Goal: Information Seeking & Learning: Learn about a topic

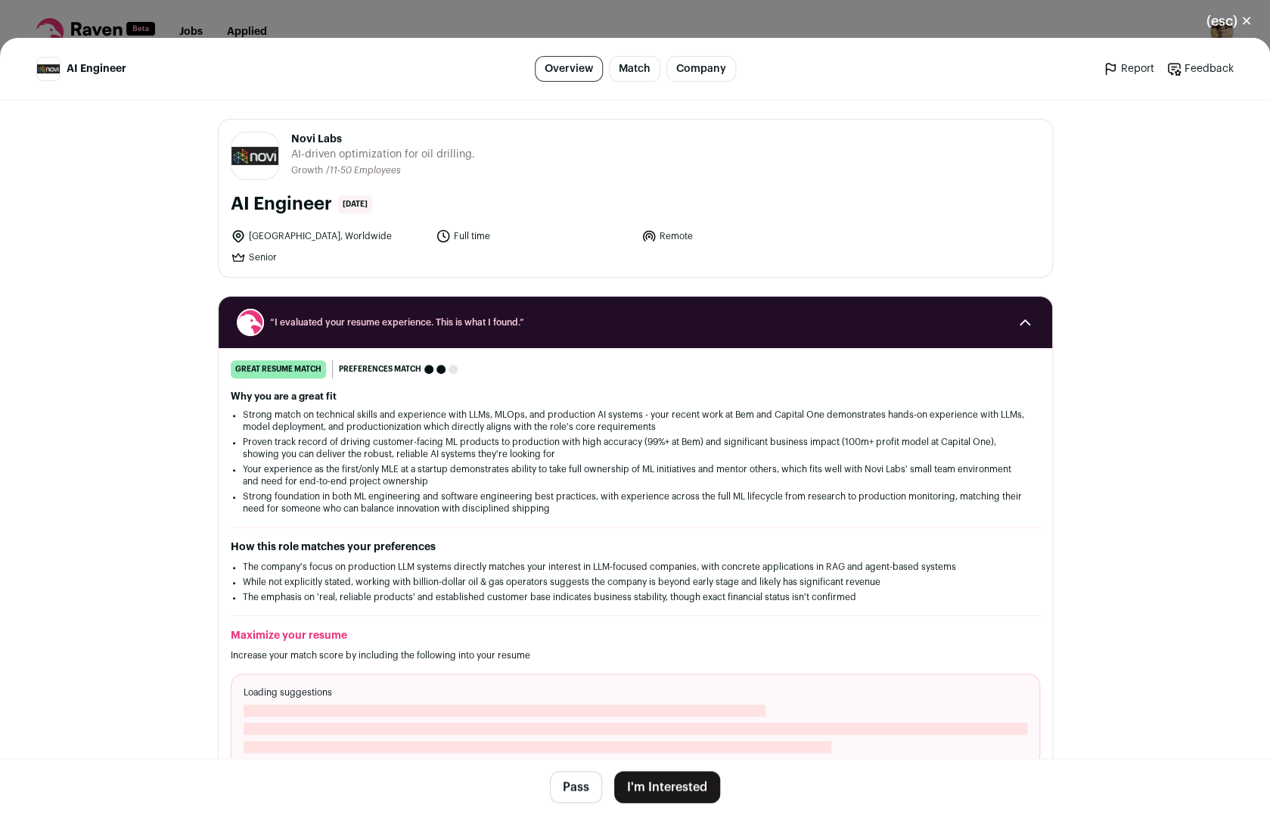
click at [1228, 14] on button "(esc) ✕" at bounding box center [1230, 21] width 82 height 33
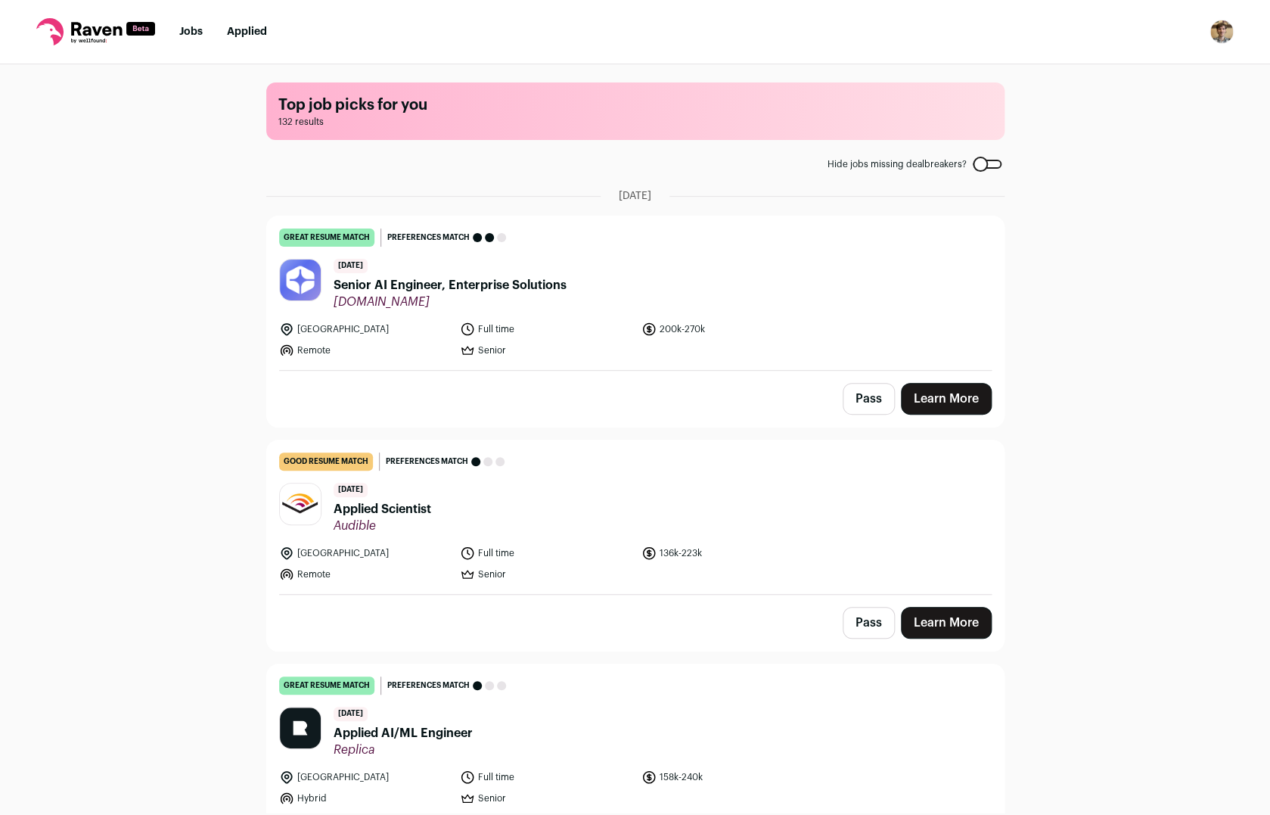
click at [994, 173] on main "Top job picks for you 132 results Hide jobs missing dealbreakers? [DATE] great …" at bounding box center [635, 438] width 775 height 748
click at [994, 171] on main "Top job picks for you 132 results Hide jobs missing dealbreakers? [DATE] great …" at bounding box center [635, 438] width 775 height 748
click at [993, 165] on div at bounding box center [987, 164] width 29 height 9
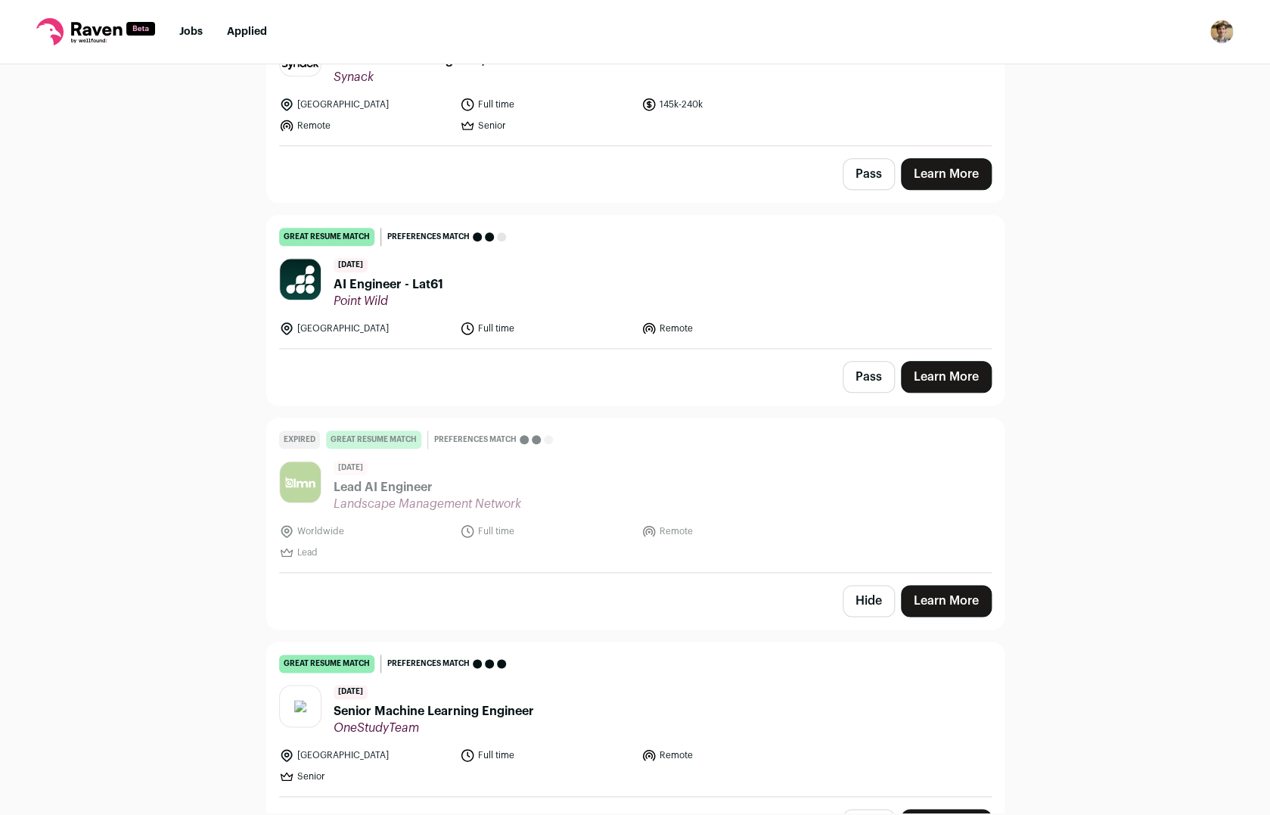
scroll to position [2967, 0]
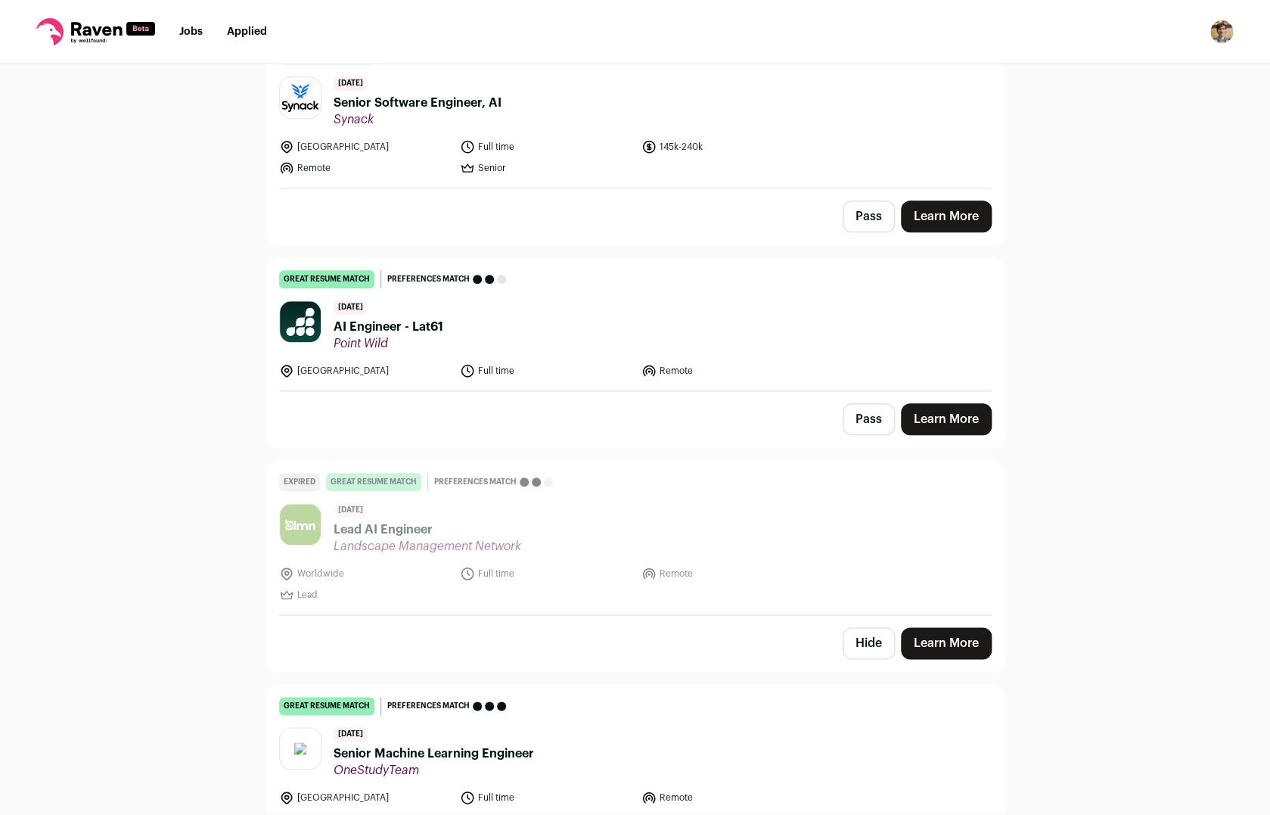
click at [413, 318] on span "AI Engineer - Lat61" at bounding box center [389, 327] width 110 height 18
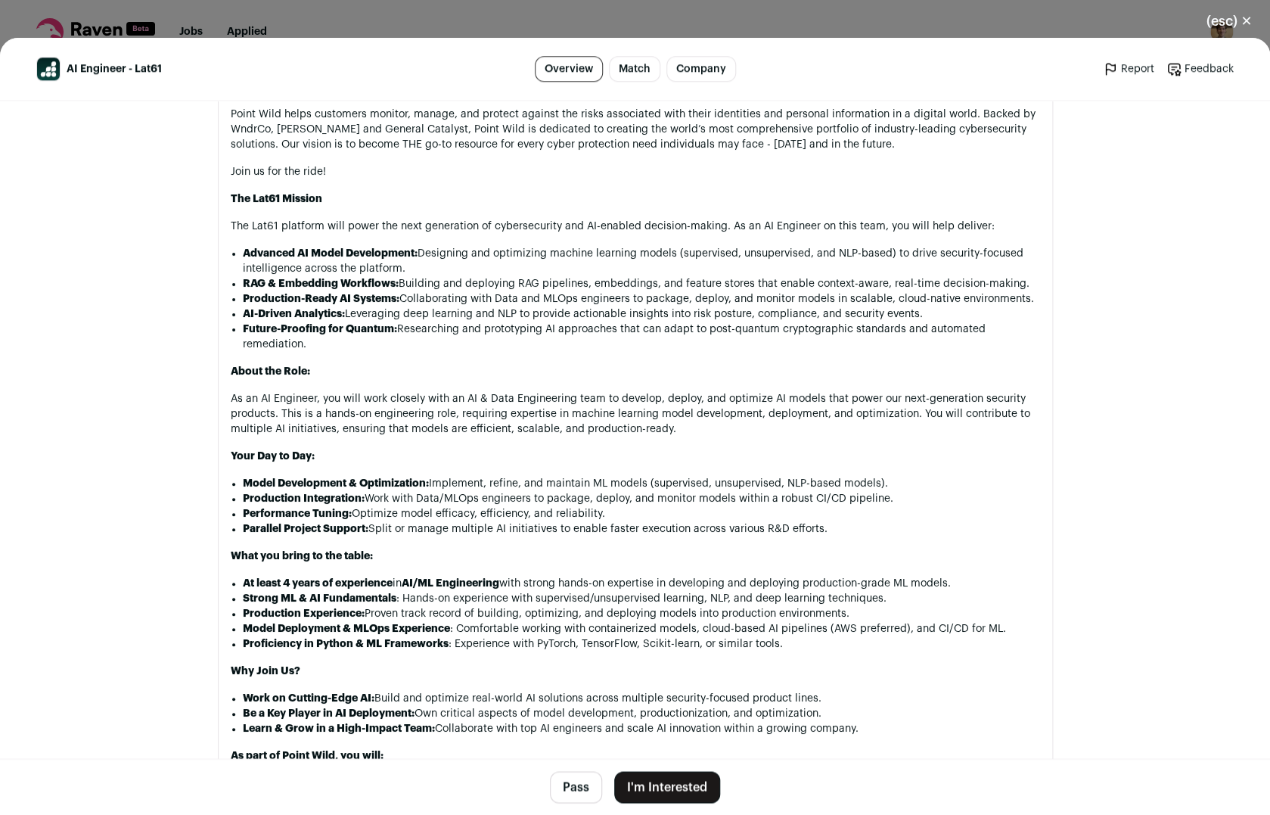
scroll to position [703, 0]
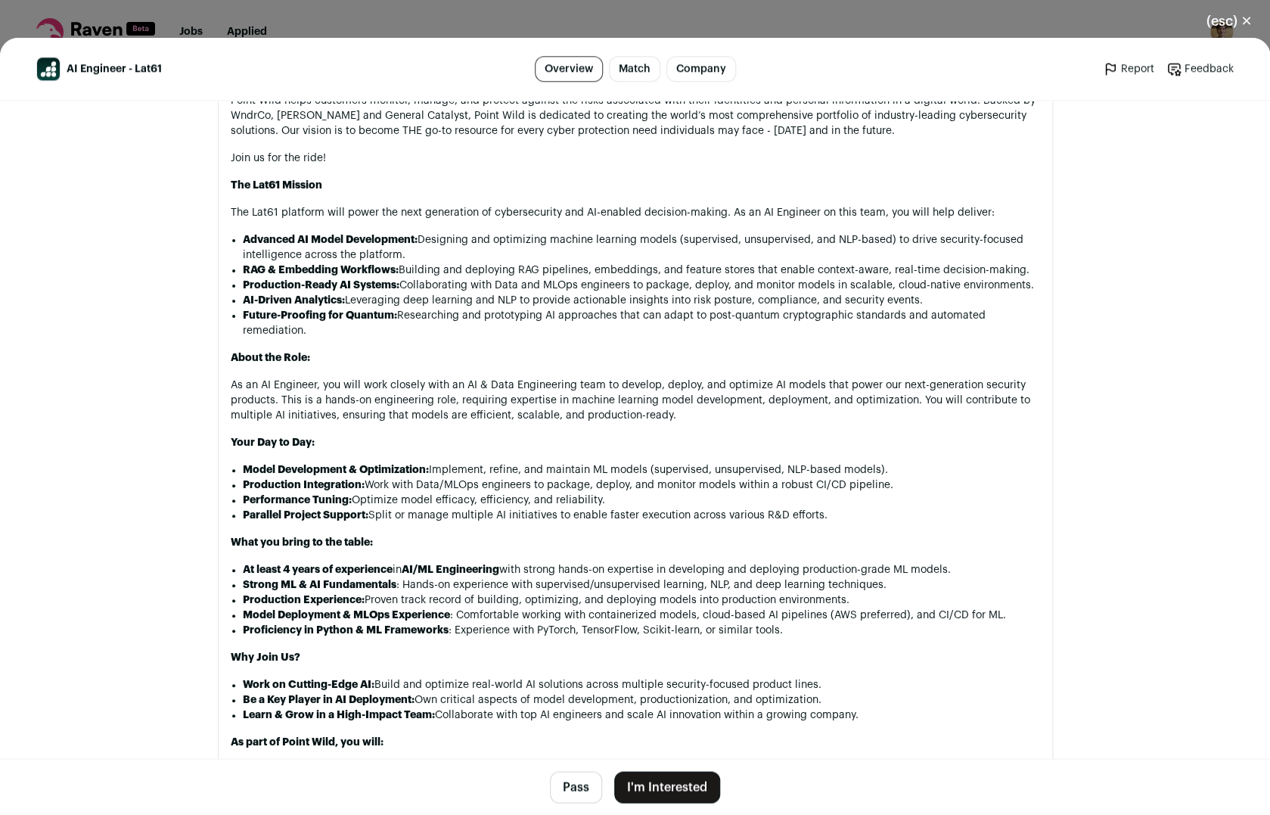
click at [1213, 25] on button "(esc) ✕" at bounding box center [1230, 21] width 82 height 33
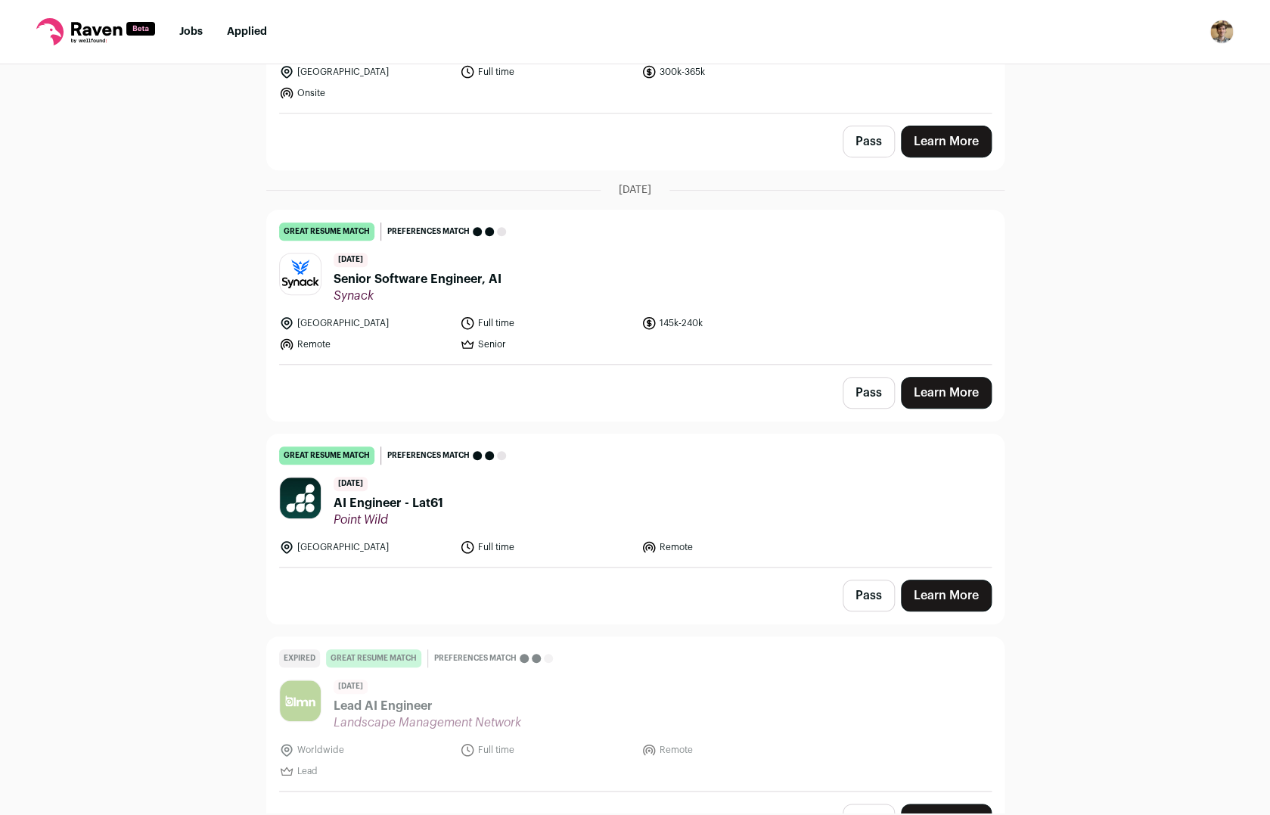
scroll to position [2749, 0]
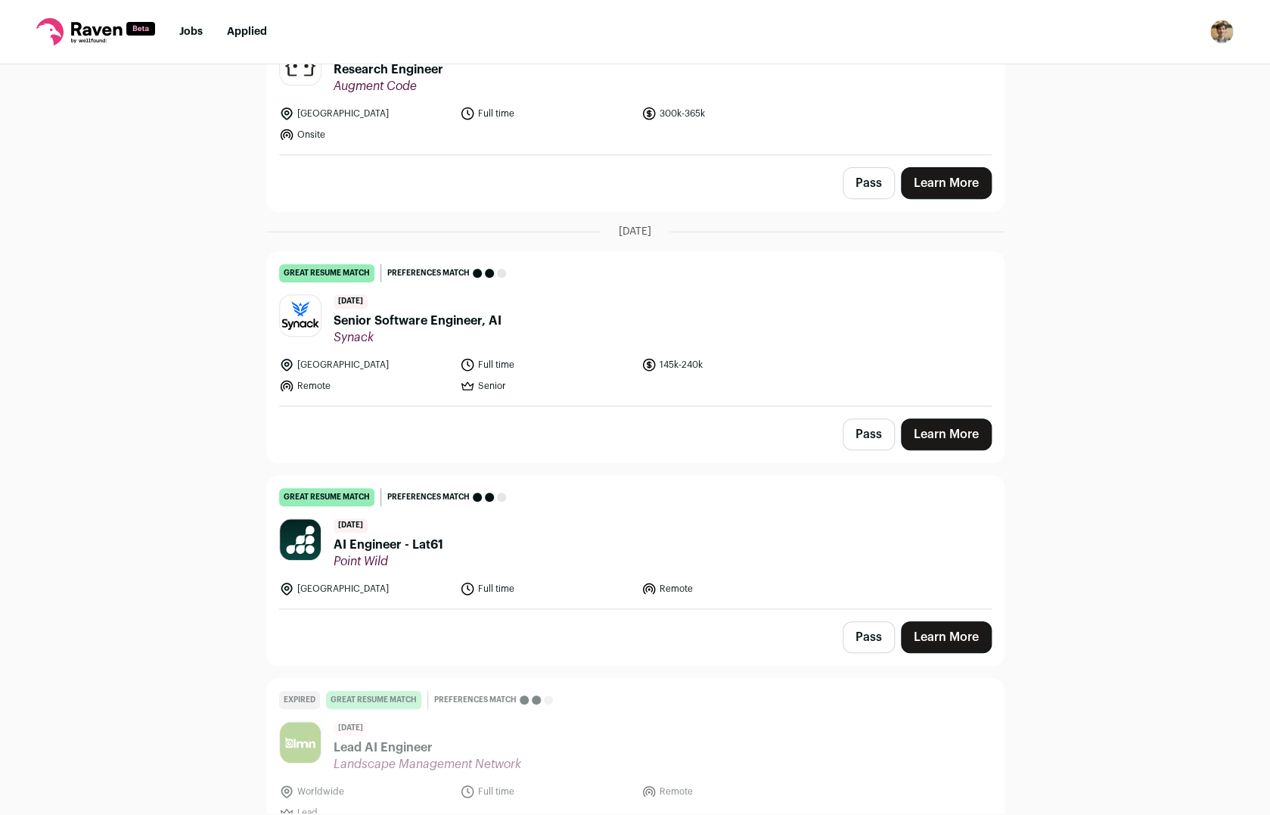
click at [443, 313] on span "Senior Software Engineer, AI" at bounding box center [418, 321] width 168 height 18
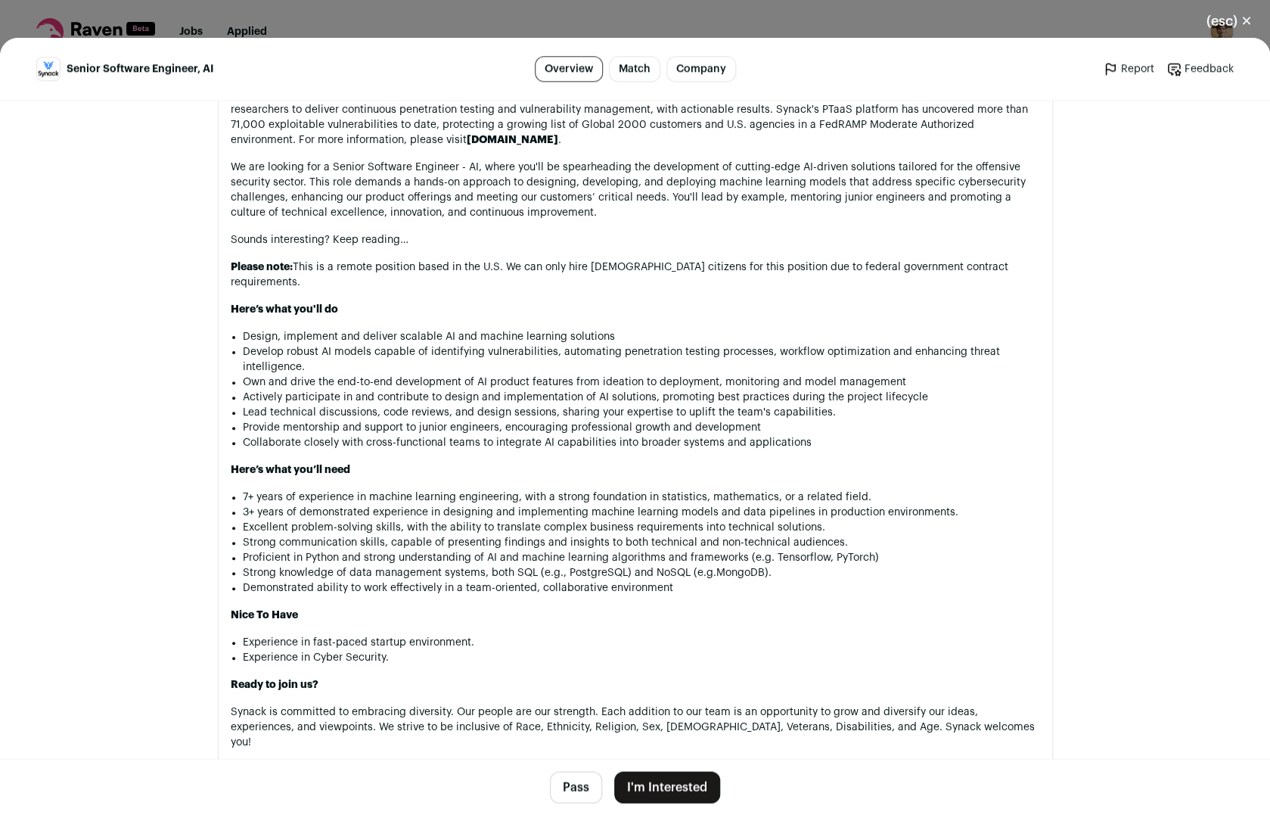
scroll to position [749, 0]
click at [1211, 22] on button "(esc) ✕" at bounding box center [1230, 21] width 82 height 33
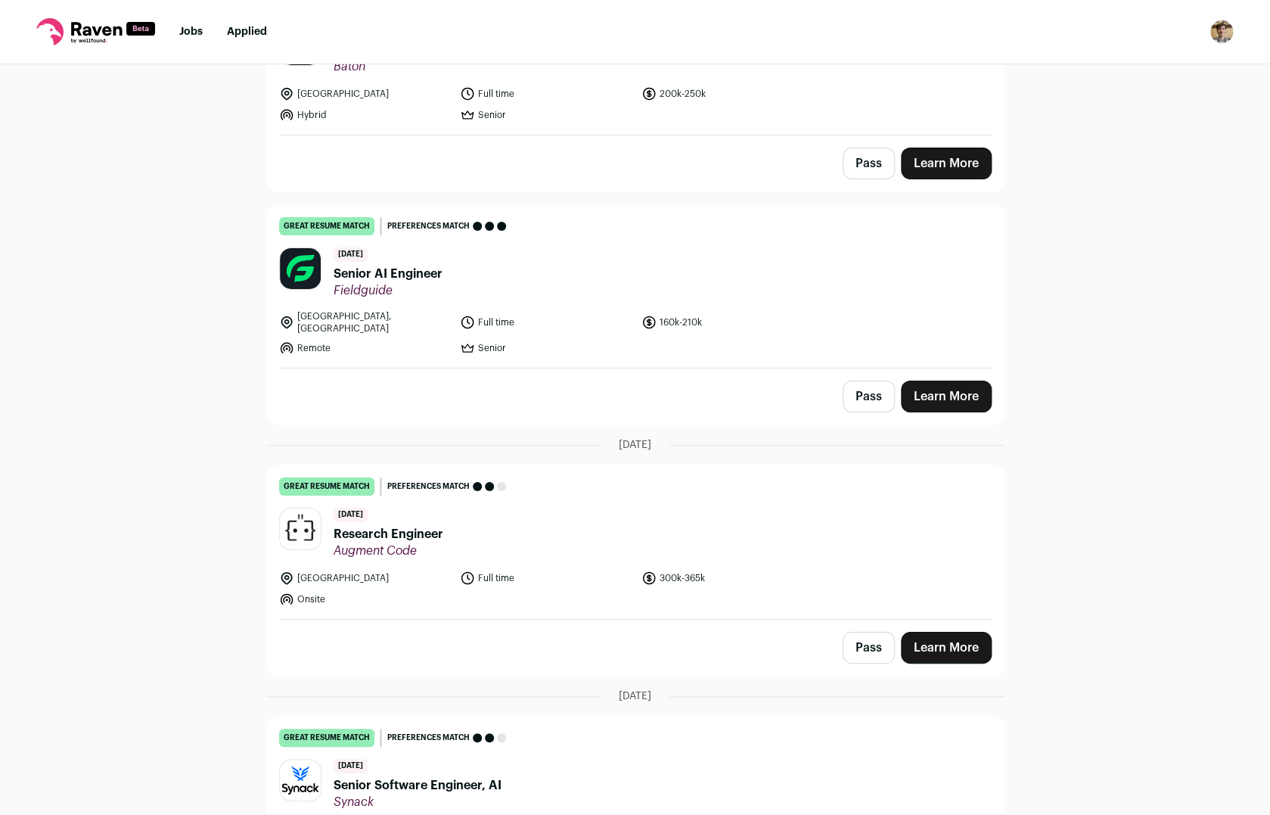
scroll to position [2283, 0]
